Goal: Transaction & Acquisition: Purchase product/service

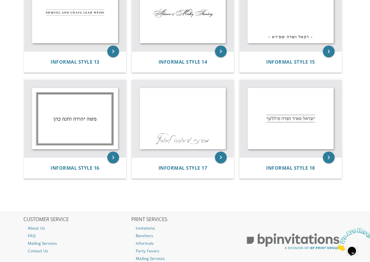
scroll to position [625, 0]
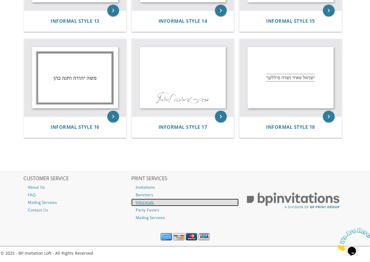
click at [147, 202] on link "Informals" at bounding box center [184, 203] width 107 height 8
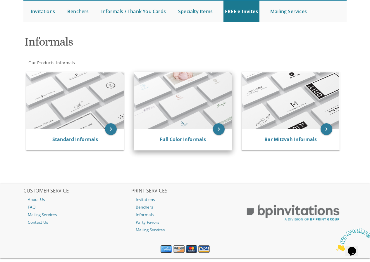
click at [182, 144] on div "Full Color Informals" at bounding box center [183, 139] width 98 height 21
click at [188, 113] on img at bounding box center [183, 100] width 98 height 57
click at [213, 132] on div "Full Color Informals" at bounding box center [183, 139] width 98 height 21
click at [215, 130] on icon "keyboard_arrow_right" at bounding box center [219, 129] width 12 height 12
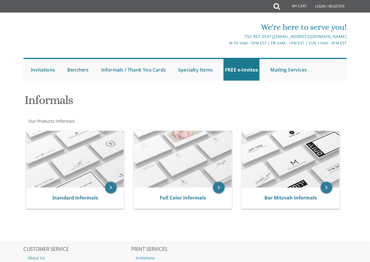
scroll to position [58, 0]
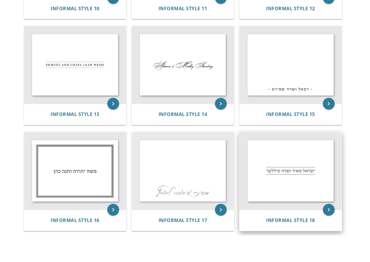
scroll to position [421, 0]
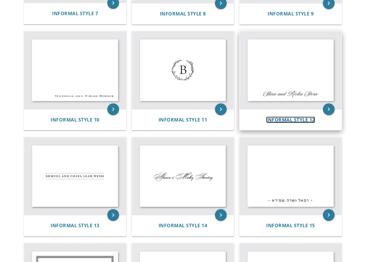
click at [286, 120] on span "Informal Style 12" at bounding box center [290, 120] width 49 height 6
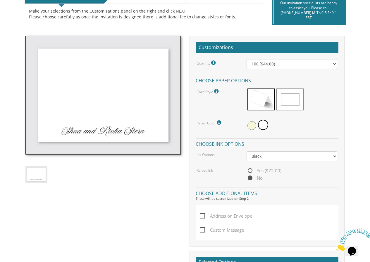
scroll to position [146, 0]
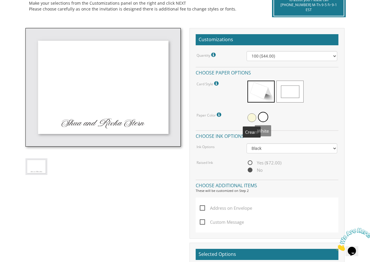
click at [253, 118] on span at bounding box center [251, 117] width 9 height 9
click at [262, 119] on span at bounding box center [263, 117] width 9 height 9
click at [257, 119] on div at bounding box center [291, 117] width 91 height 13
click at [253, 119] on span at bounding box center [251, 117] width 9 height 9
click at [262, 120] on span at bounding box center [263, 117] width 9 height 9
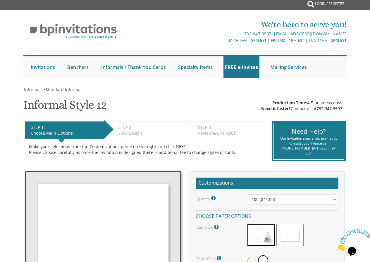
scroll to position [0, 0]
